Goal: Navigation & Orientation: Find specific page/section

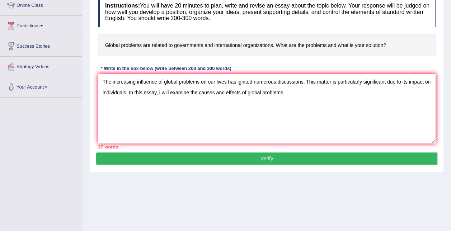
scroll to position [38, 0]
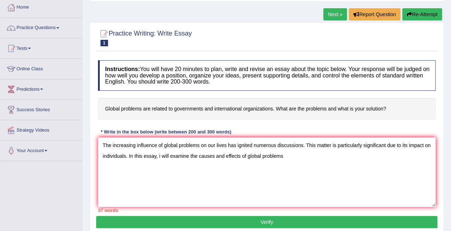
click at [307, 150] on textarea "The increasing influence of global problems on our lives has ignited numerous d…" at bounding box center [266, 172] width 337 height 70
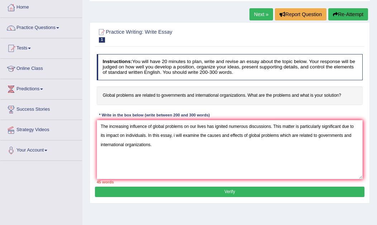
click at [175, 132] on textarea "The increasing influence of global problems on our lives has ignited numerous d…" at bounding box center [230, 149] width 266 height 59
click at [288, 134] on textarea "The increasing influence of global problems on our lives has ignited numerous d…" at bounding box center [230, 149] width 266 height 59
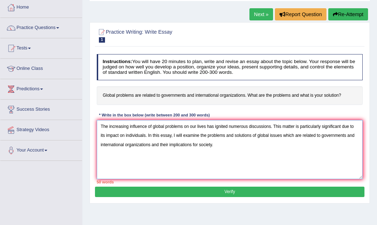
click at [212, 151] on textarea "The increasing influence of global problems on our lives has ignited numerous d…" at bounding box center [230, 149] width 266 height 59
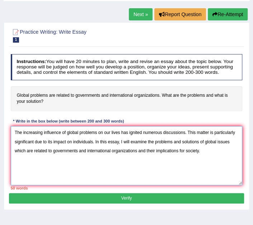
click at [121, 160] on textarea "The increasing influence of global problems on our lives has ignited numerous d…" at bounding box center [127, 155] width 232 height 59
click at [147, 162] on textarea "The increasing influence of global problems on our lives has ignited numerous d…" at bounding box center [127, 155] width 232 height 59
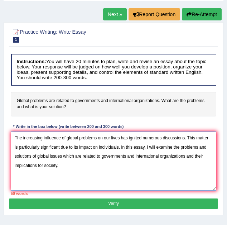
click at [70, 165] on textarea "The increasing influence of global problems on our lives has ignited numerous d…" at bounding box center [114, 161] width 206 height 59
click at [59, 175] on textarea "The increasing influence of global problems on our lives has ignited numerous d…" at bounding box center [114, 161] width 206 height 59
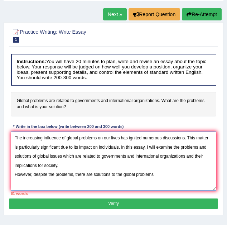
click at [169, 172] on textarea "The increasing influence of global problems on our lives has ignited numerous d…" at bounding box center [114, 161] width 206 height 59
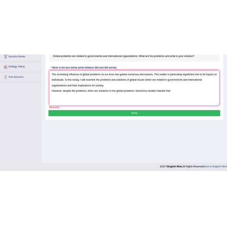
scroll to position [146, 0]
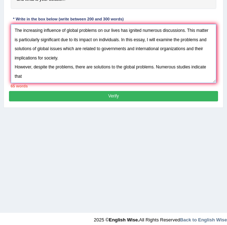
click at [70, 78] on textarea "The increasing influence of global problems on our lives has ignited numerous d…" at bounding box center [114, 53] width 206 height 59
click at [155, 68] on textarea "The increasing influence of global problems on our lives has ignited numerous d…" at bounding box center [114, 53] width 206 height 59
click at [125, 76] on textarea "The increasing influence of global problems on our lives has ignited numerous d…" at bounding box center [114, 53] width 206 height 59
type textarea "The increasing influence of global problems on our lives has ignited numerous d…"
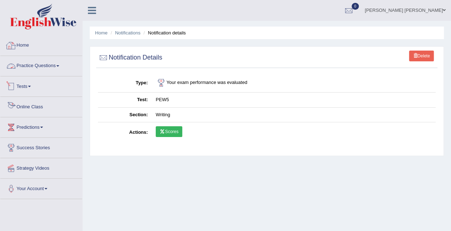
click at [38, 103] on link "Online Class" at bounding box center [41, 106] width 82 height 18
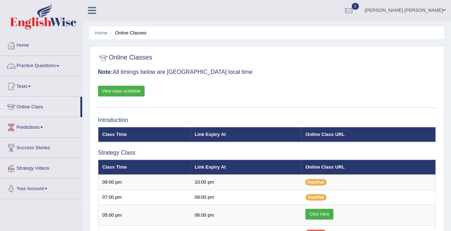
click at [115, 91] on link "View class schedule" at bounding box center [121, 91] width 47 height 11
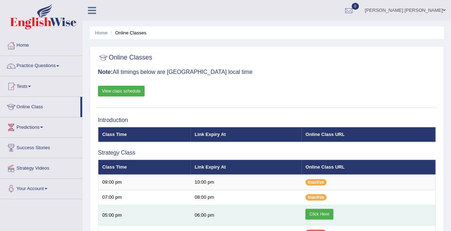
click at [320, 212] on link "Click Here" at bounding box center [319, 214] width 28 height 11
click at [330, 213] on link "Click Here" at bounding box center [319, 214] width 28 height 11
